Goal: Information Seeking & Learning: Learn about a topic

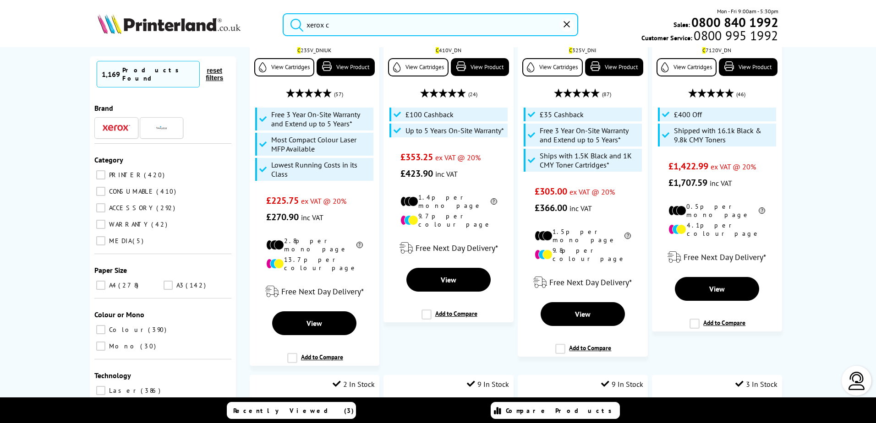
scroll to position [229, 0]
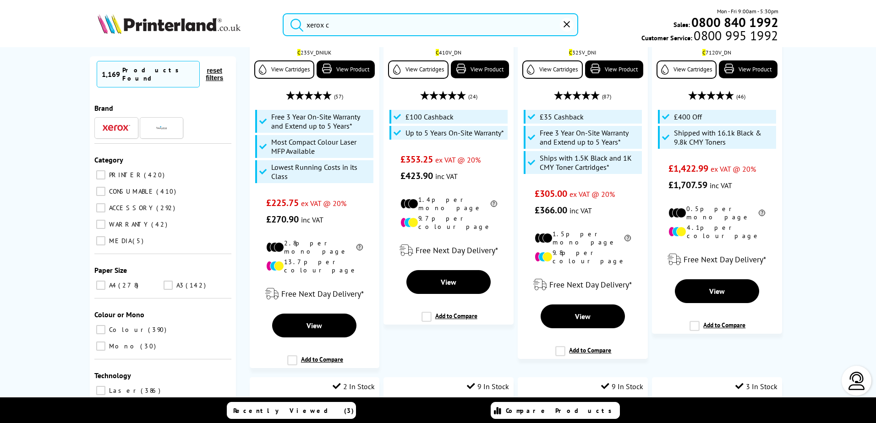
click at [167, 122] on div at bounding box center [161, 127] width 27 height 11
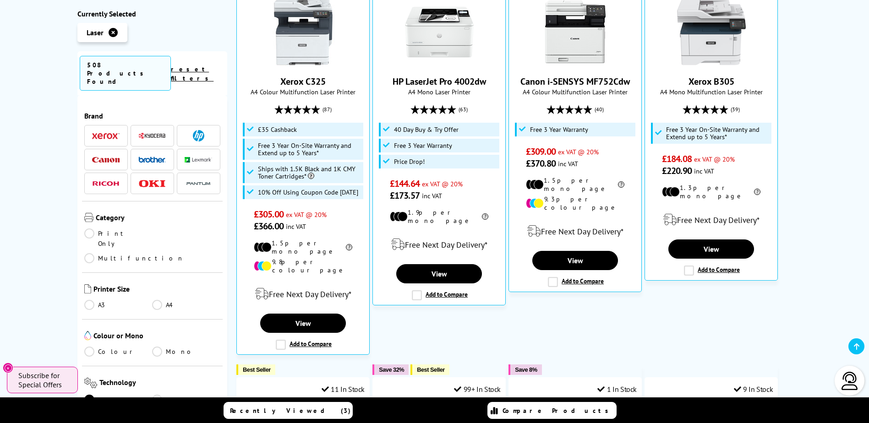
scroll to position [321, 0]
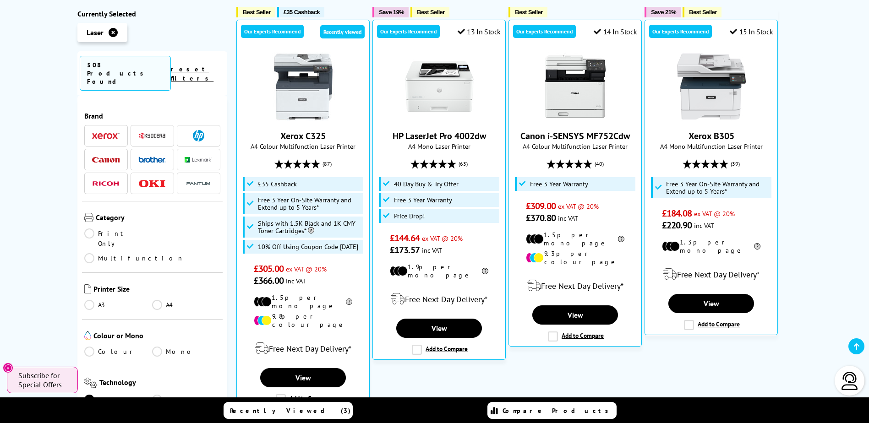
scroll to position [275, 0]
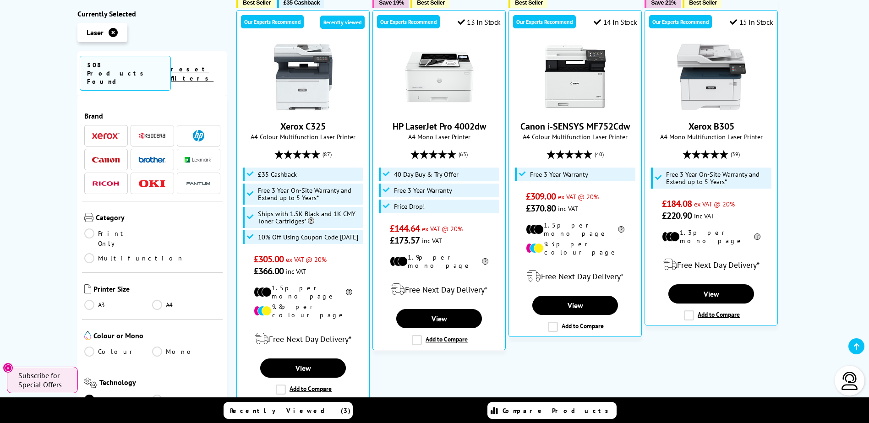
click at [10, 367] on icon "Close" at bounding box center [8, 368] width 7 height 7
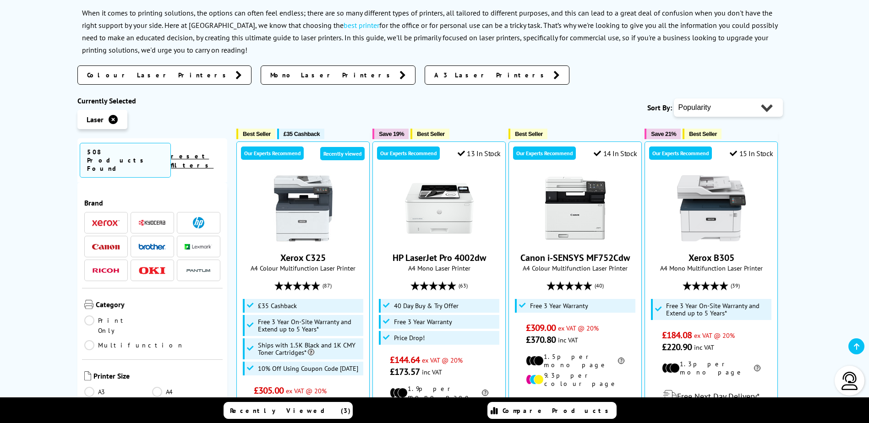
scroll to position [137, 0]
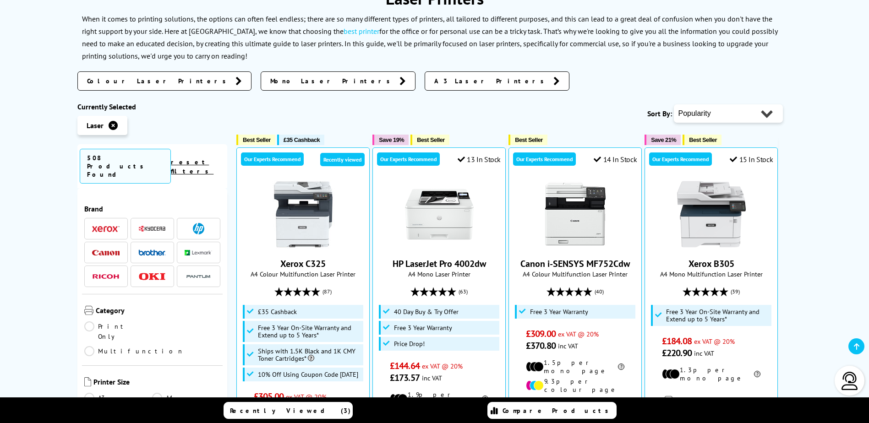
drag, startPoint x: 5, startPoint y: 346, endPoint x: 6, endPoint y: 360, distance: 13.3
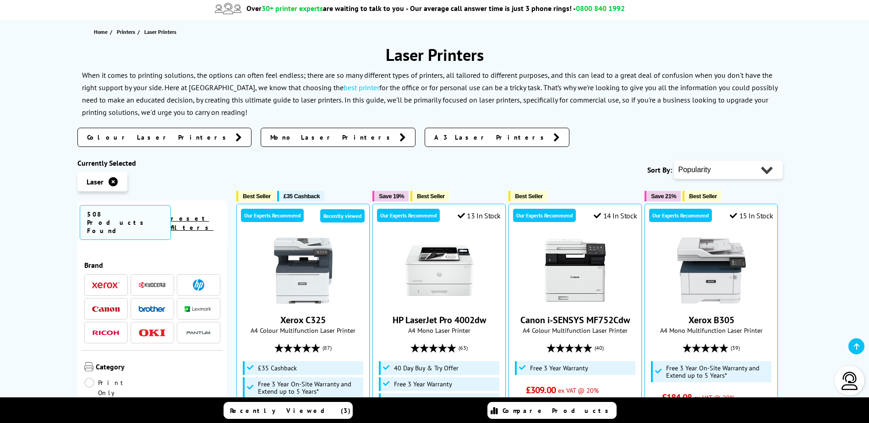
scroll to position [0, 0]
